Goal: Task Accomplishment & Management: Manage account settings

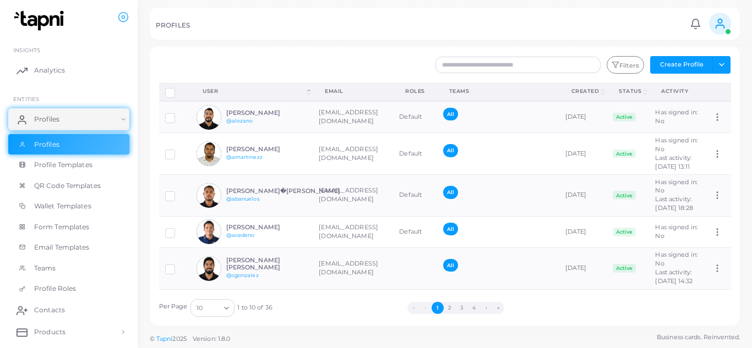
click at [681, 46] on div at bounding box center [376, 23] width 752 height 47
click at [178, 114] on label at bounding box center [178, 114] width 0 height 0
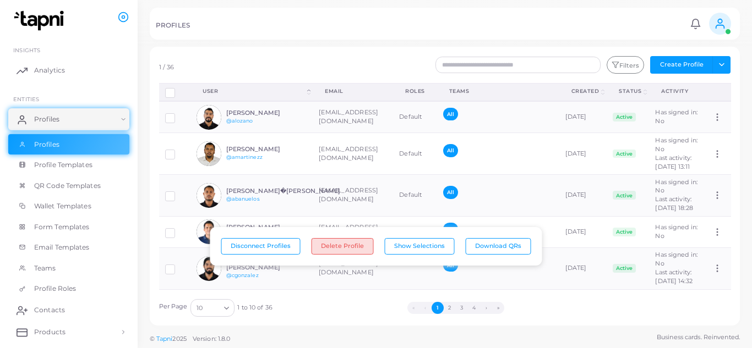
click at [349, 247] on button "Delete Profile" at bounding box center [342, 246] width 62 height 17
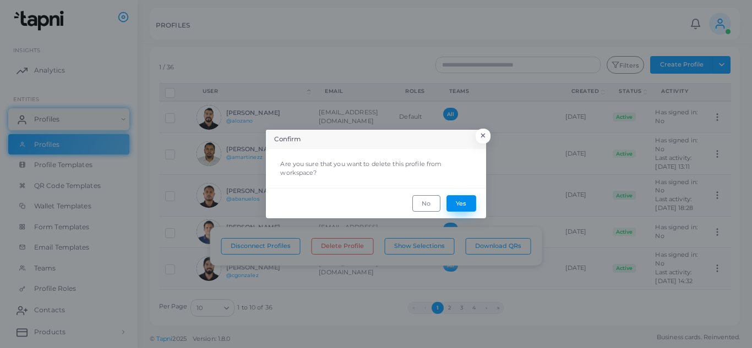
click at [463, 203] on button "Yes" at bounding box center [461, 203] width 30 height 17
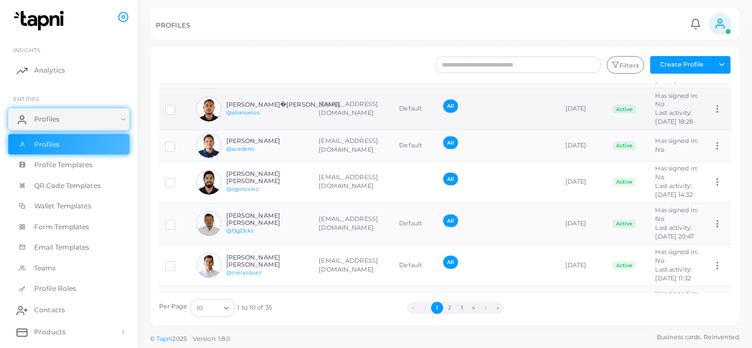
scroll to position [110, 0]
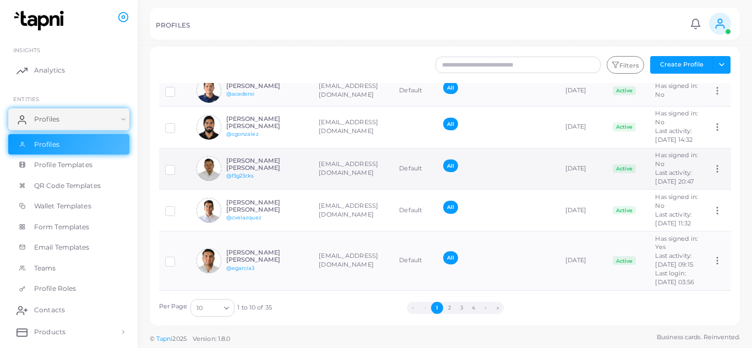
click at [178, 166] on label at bounding box center [178, 166] width 0 height 0
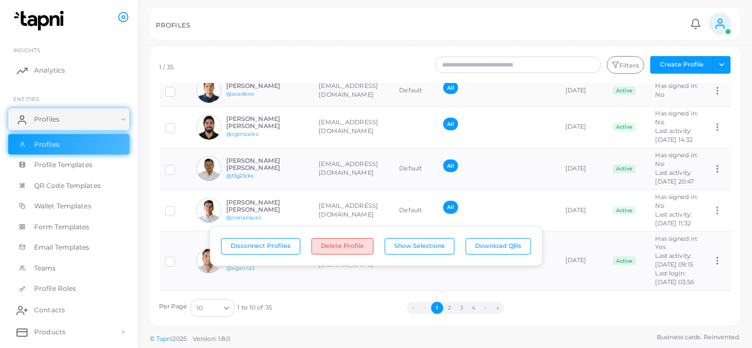
click at [336, 244] on button "Delete Profile" at bounding box center [342, 246] width 62 height 17
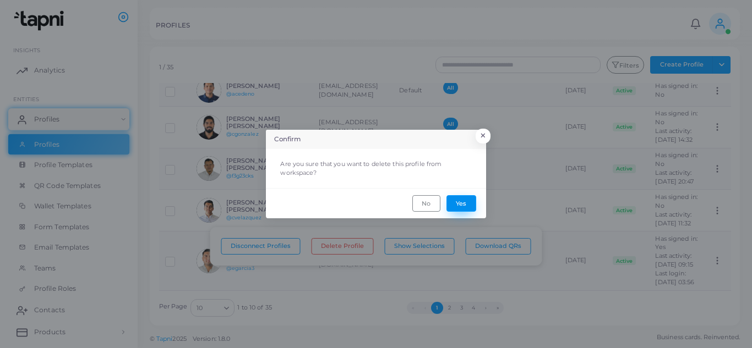
click at [458, 202] on button "Yes" at bounding box center [461, 203] width 30 height 17
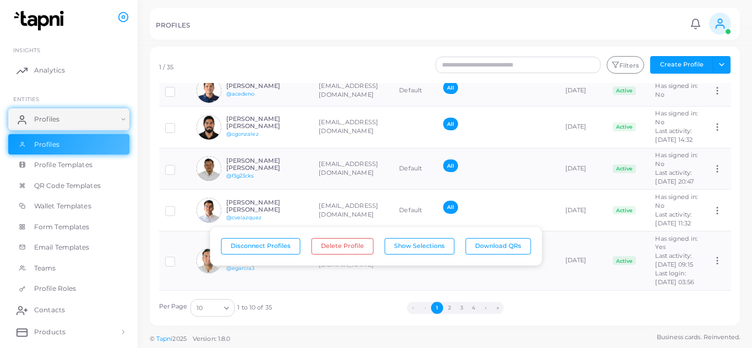
click at [345, 299] on div "Per Page 10 Loading... 1 to 10 of 35 « ‹ 1 2 3 4 › »" at bounding box center [445, 305] width 584 height 24
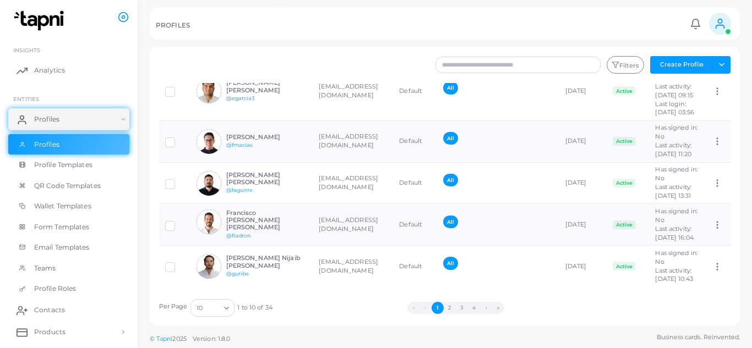
scroll to position [396, 0]
click at [451, 306] on button "2" at bounding box center [450, 308] width 12 height 12
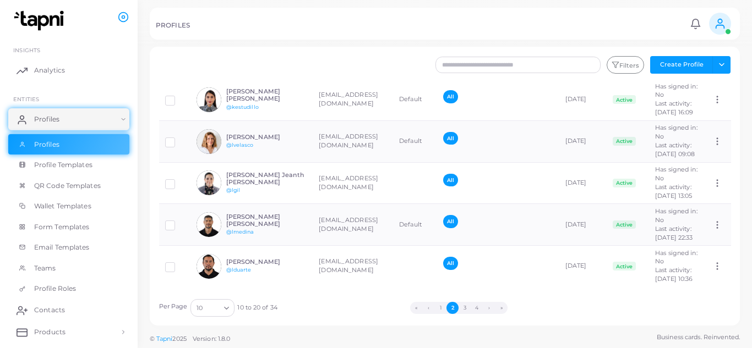
scroll to position [371, 0]
click at [461, 305] on button "3" at bounding box center [464, 308] width 12 height 12
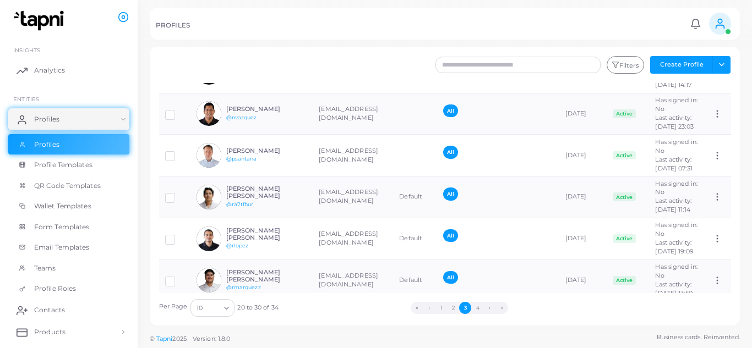
scroll to position [220, 0]
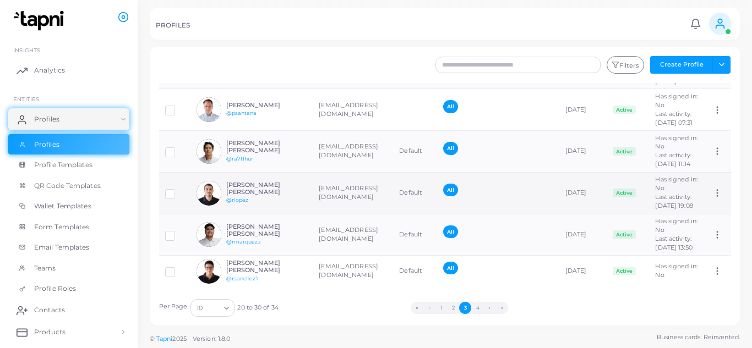
click at [178, 190] on label at bounding box center [178, 190] width 0 height 0
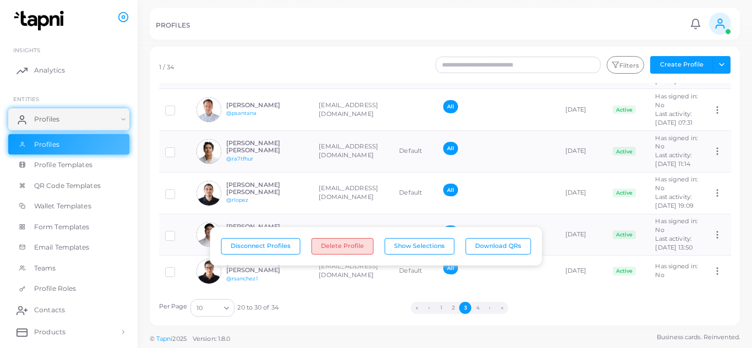
click at [341, 248] on button "Delete Profile" at bounding box center [342, 246] width 62 height 17
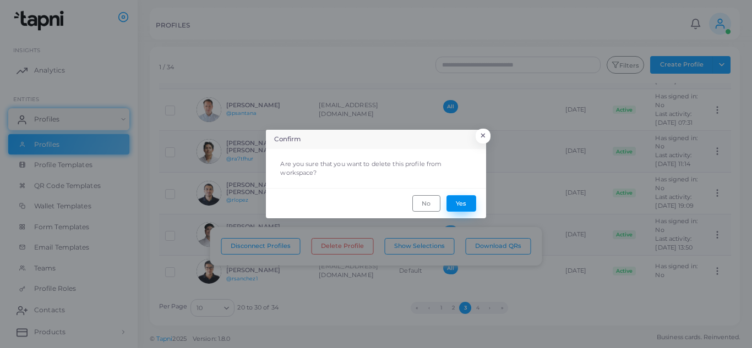
click at [469, 202] on button "Yes" at bounding box center [461, 203] width 30 height 17
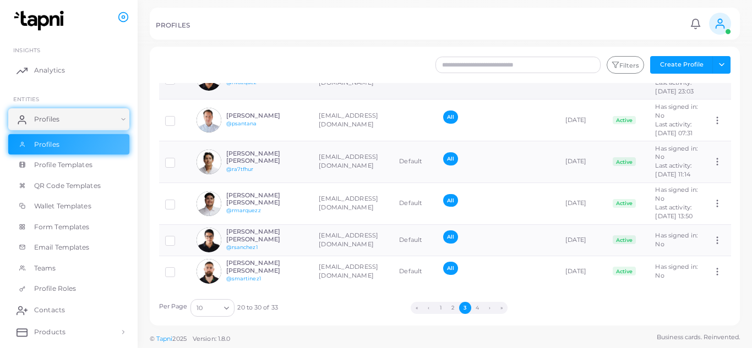
scroll to position [305, 0]
click at [478, 309] on button "4" at bounding box center [477, 308] width 12 height 12
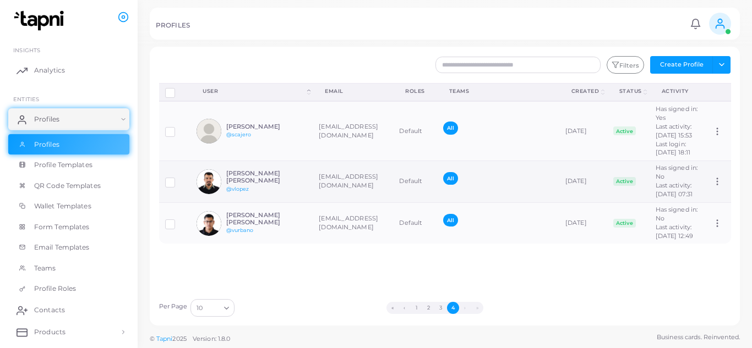
scroll to position [18, 0]
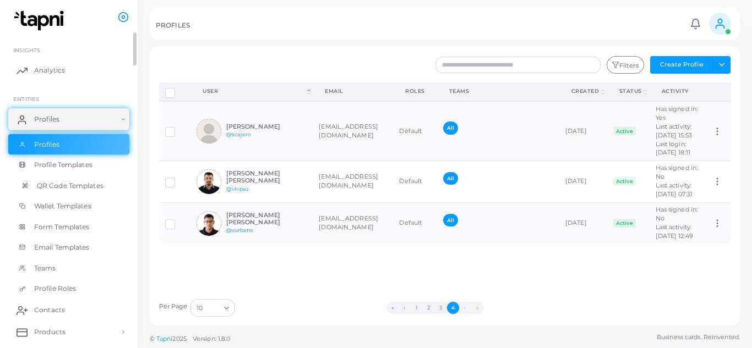
click at [76, 186] on span "QR Code Templates" at bounding box center [70, 186] width 67 height 10
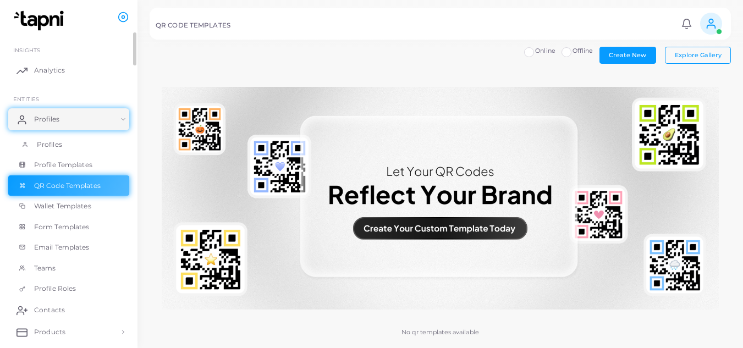
click at [39, 144] on span "Profiles" at bounding box center [49, 145] width 25 height 10
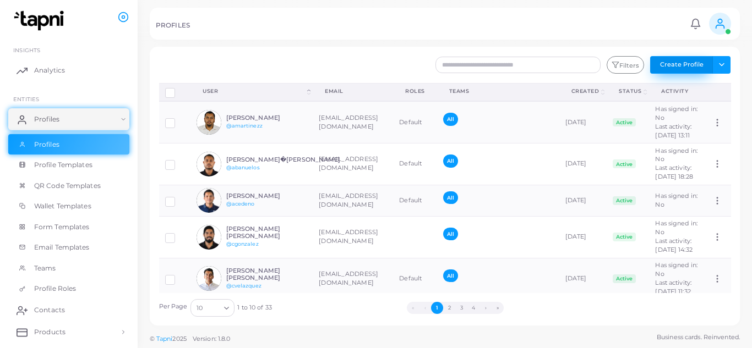
click at [688, 67] on button "Create Profile" at bounding box center [681, 65] width 63 height 18
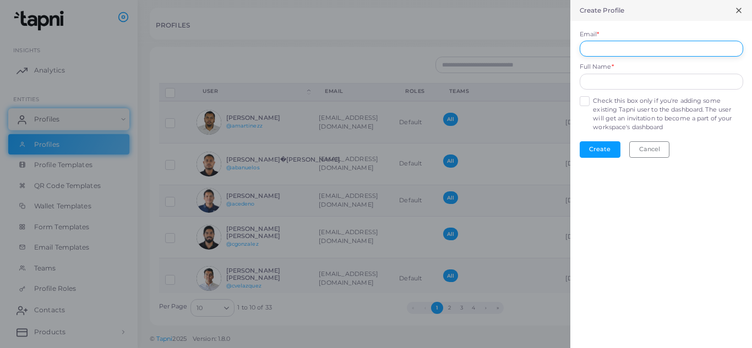
click at [607, 50] on input "Email *" at bounding box center [660, 49] width 163 height 17
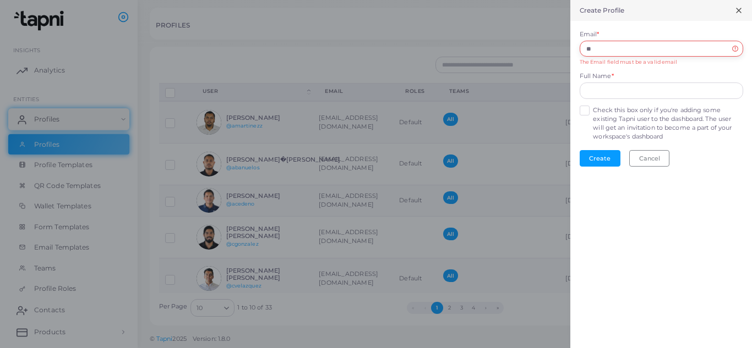
type input "*"
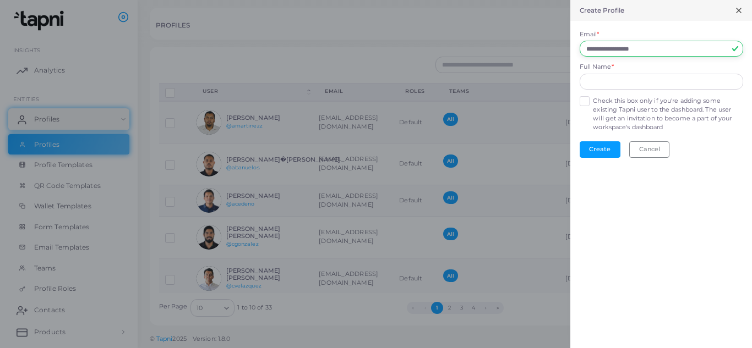
type input "**********"
click at [633, 85] on input "text" at bounding box center [660, 82] width 163 height 17
type input "******"
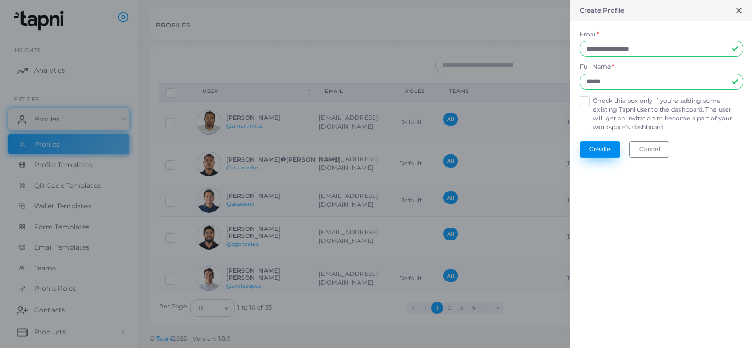
click at [605, 143] on button "Create" at bounding box center [599, 149] width 41 height 17
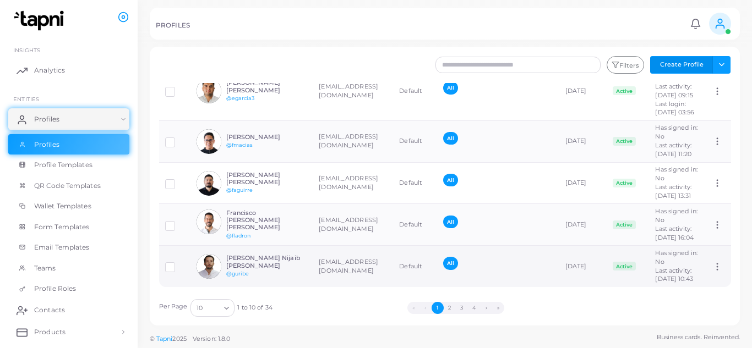
scroll to position [396, 0]
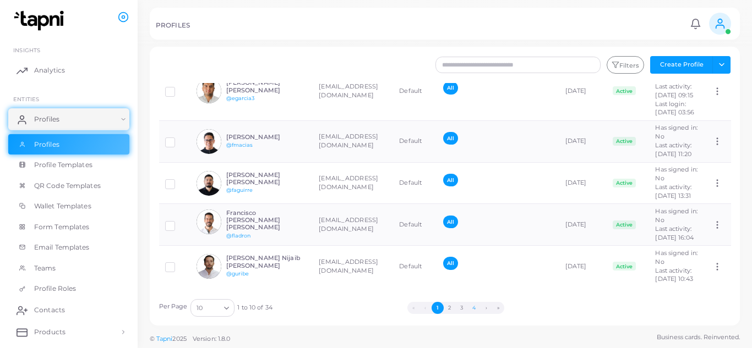
click at [470, 307] on button "4" at bounding box center [474, 308] width 12 height 12
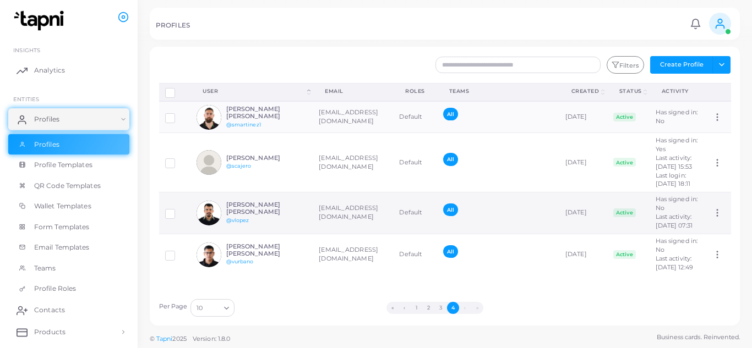
scroll to position [0, 0]
click at [414, 309] on button "1" at bounding box center [417, 308] width 12 height 12
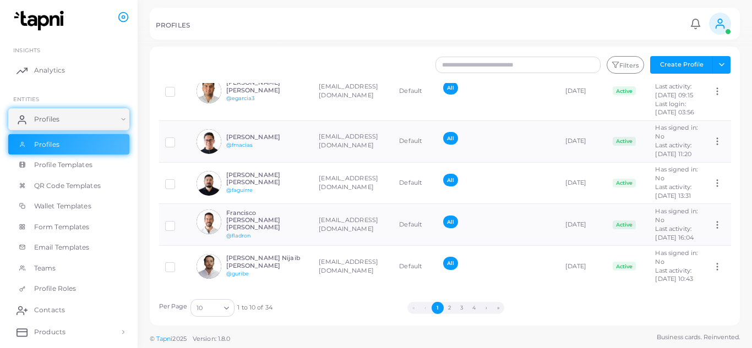
scroll to position [396, 0]
click at [449, 309] on button "2" at bounding box center [450, 308] width 12 height 12
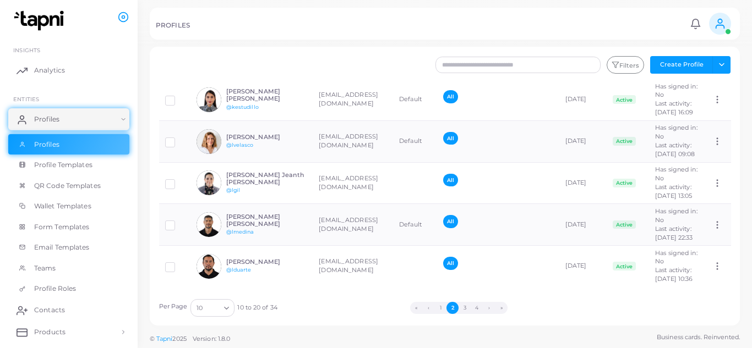
scroll to position [371, 0]
click at [464, 308] on button "3" at bounding box center [464, 308] width 12 height 12
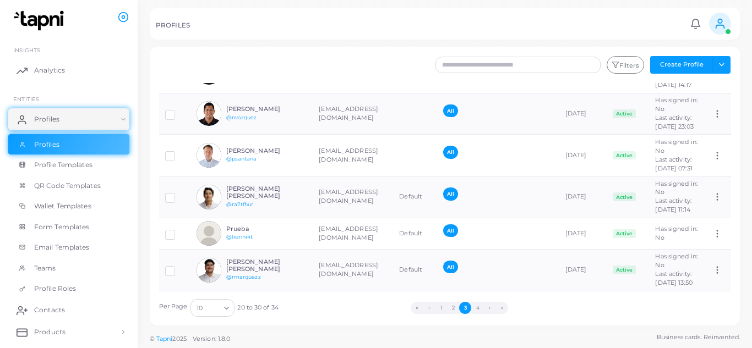
scroll to position [220, 0]
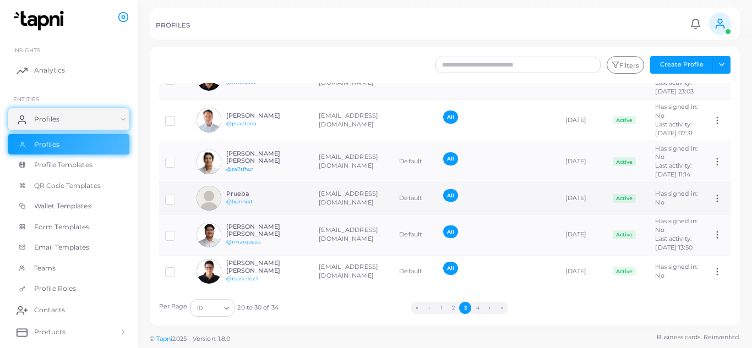
click at [238, 198] on h6 "Prueba" at bounding box center [266, 193] width 81 height 7
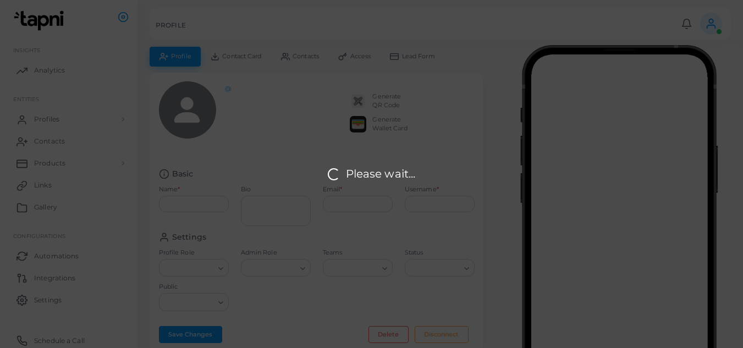
type input "******"
type input "**********"
type input "********"
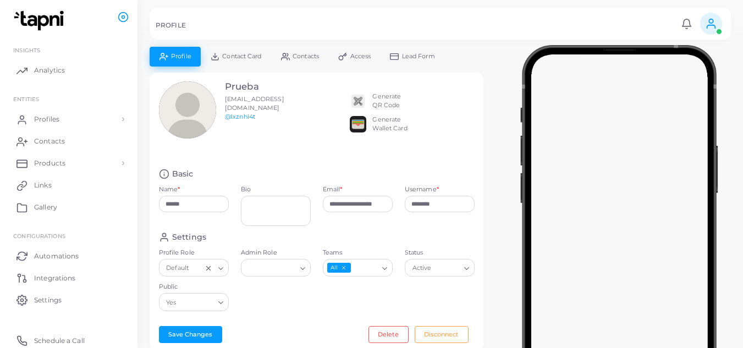
click at [385, 103] on div "Generate QR Code" at bounding box center [387, 101] width 29 height 18
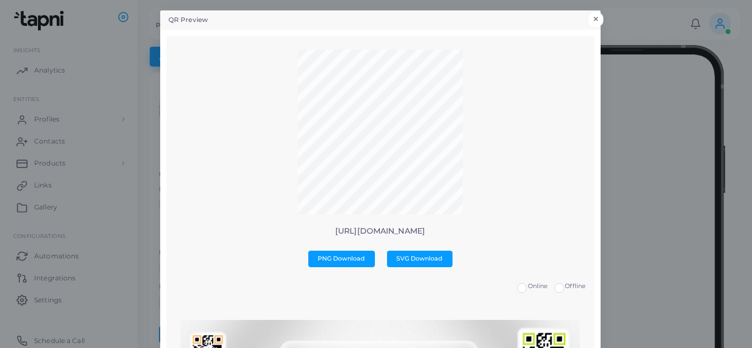
click at [589, 13] on button "×" at bounding box center [595, 19] width 15 height 14
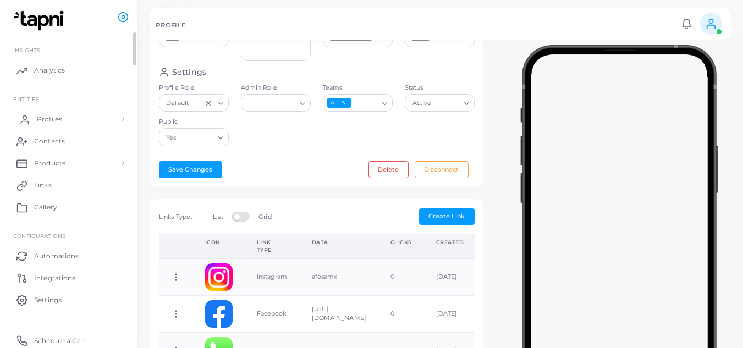
click at [45, 117] on span "Profiles" at bounding box center [49, 119] width 25 height 10
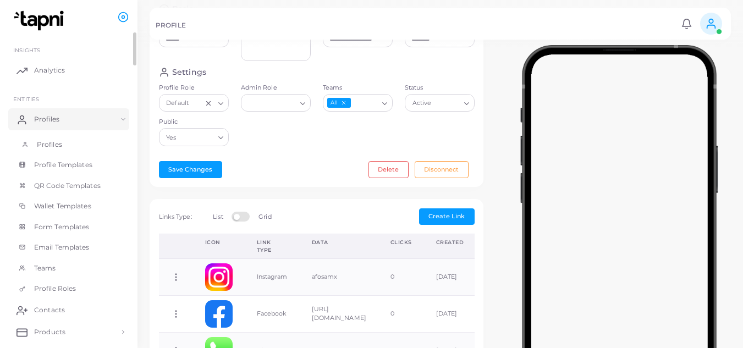
click at [50, 145] on span "Profiles" at bounding box center [49, 145] width 25 height 10
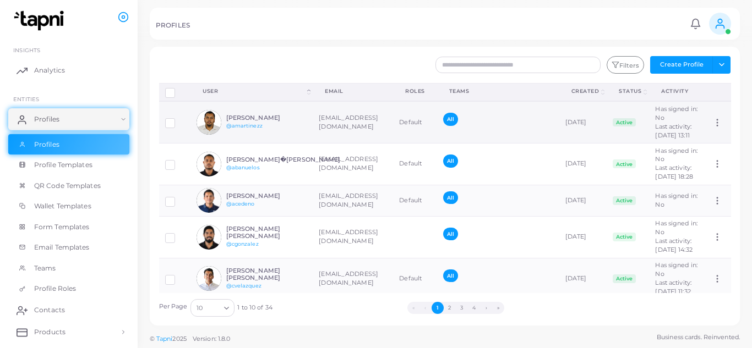
click at [251, 122] on h6 "[PERSON_NAME]" at bounding box center [266, 117] width 81 height 7
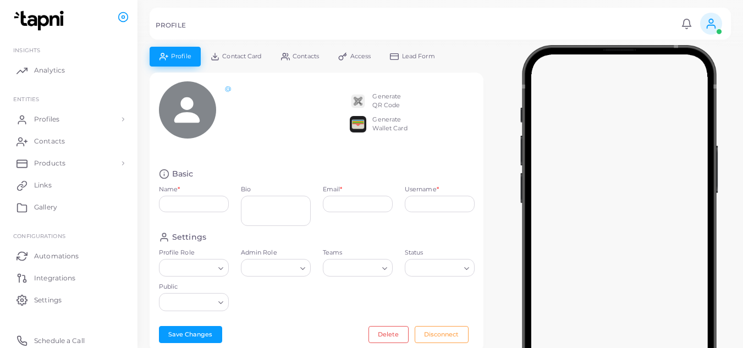
type input "**********"
type textarea "**********"
type input "**********"
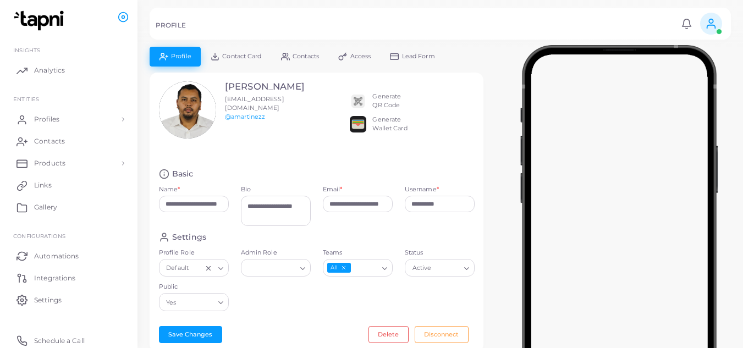
click at [242, 55] on span "Contact Card" at bounding box center [241, 56] width 39 height 6
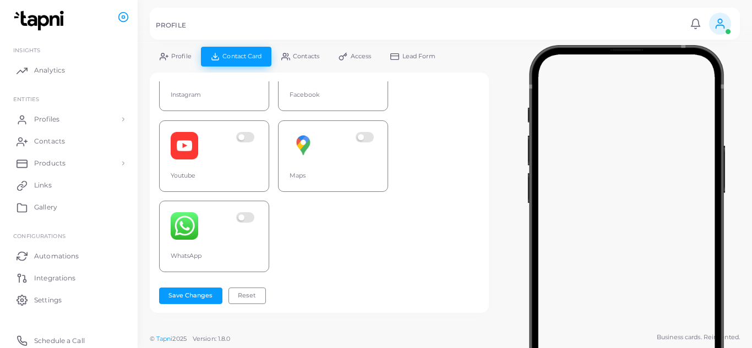
scroll to position [193, 0]
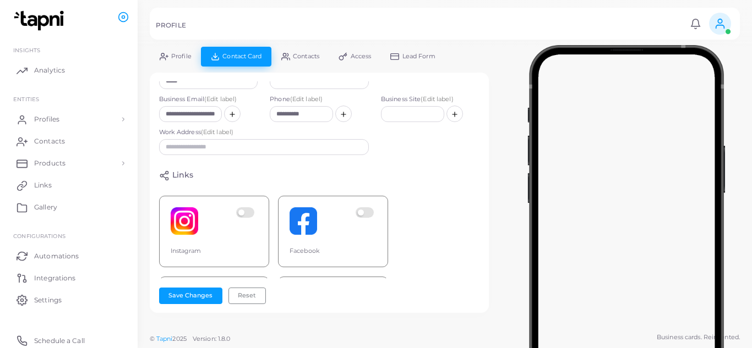
click at [309, 60] on link "Contacts" at bounding box center [299, 56] width 57 height 19
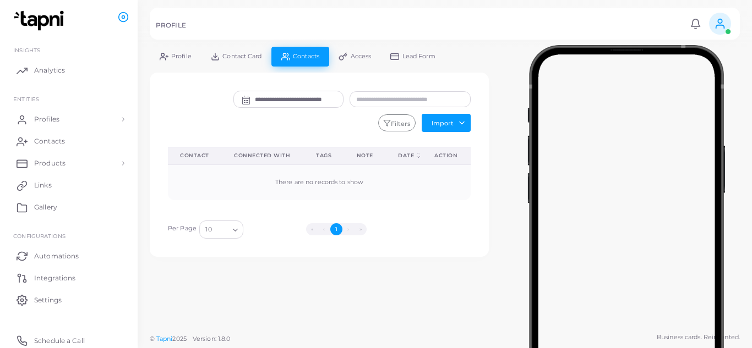
click at [362, 54] on span "Access" at bounding box center [361, 56] width 21 height 6
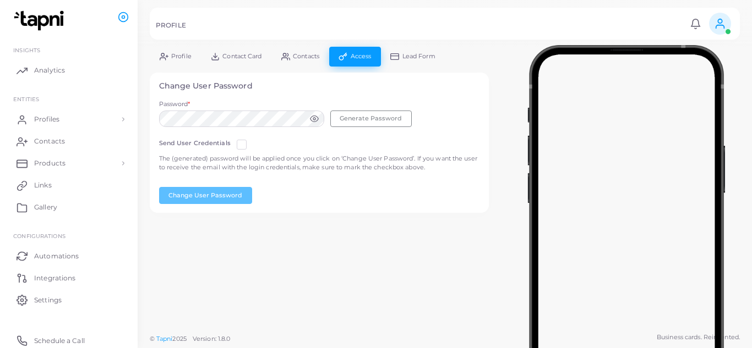
click at [410, 51] on link "Lead Form" at bounding box center [413, 56] width 64 height 19
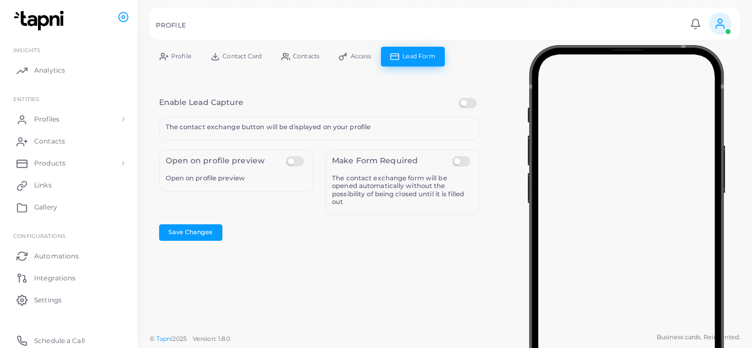
click at [311, 54] on span "Contacts" at bounding box center [306, 56] width 26 height 6
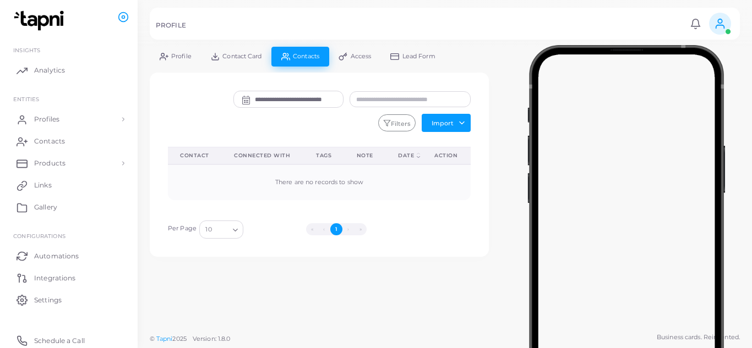
click at [362, 58] on span "Access" at bounding box center [361, 56] width 21 height 6
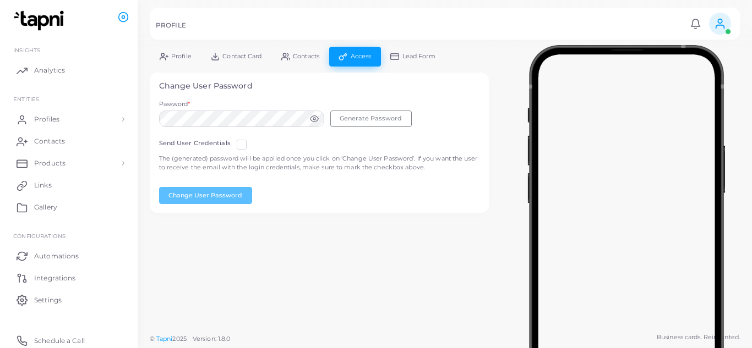
click at [297, 54] on span "Contacts" at bounding box center [306, 56] width 26 height 6
